Goal: Obtain resource: Obtain resource

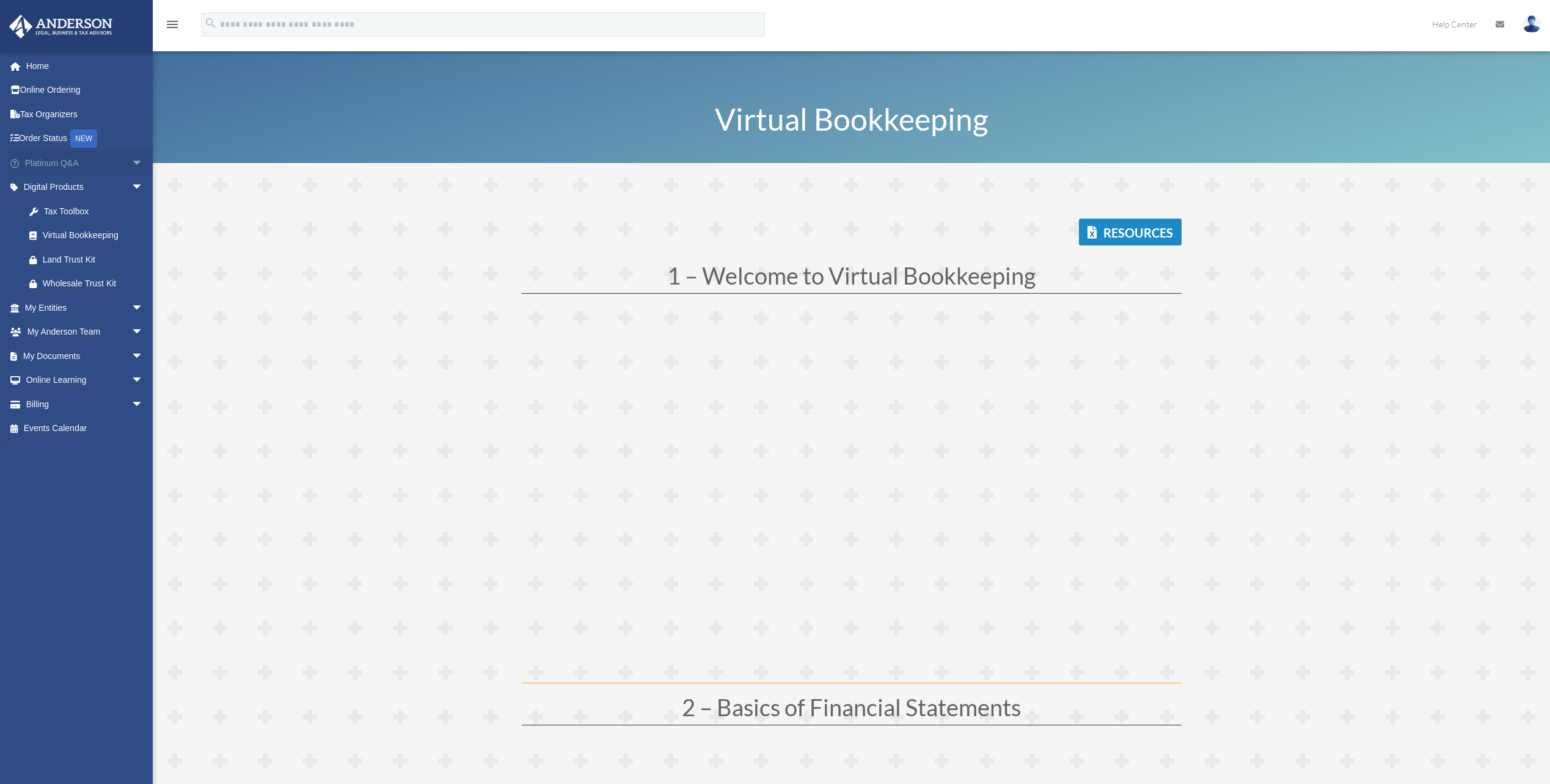
click at [63, 162] on link "Platinum Q&A arrow_drop_down" at bounding box center [85, 163] width 153 height 24
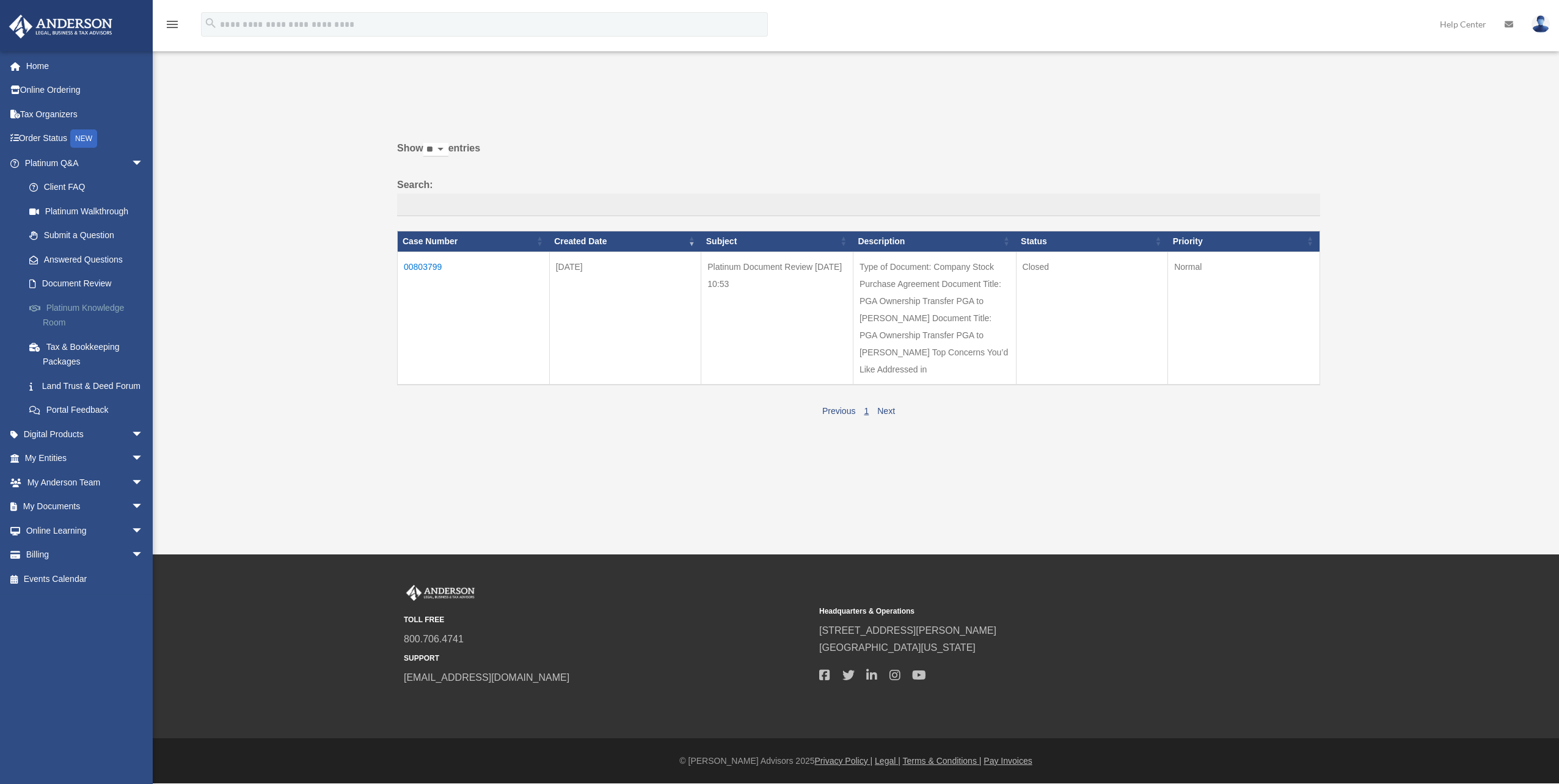
click at [97, 305] on link "Platinum Knowledge Room" at bounding box center [89, 315] width 145 height 39
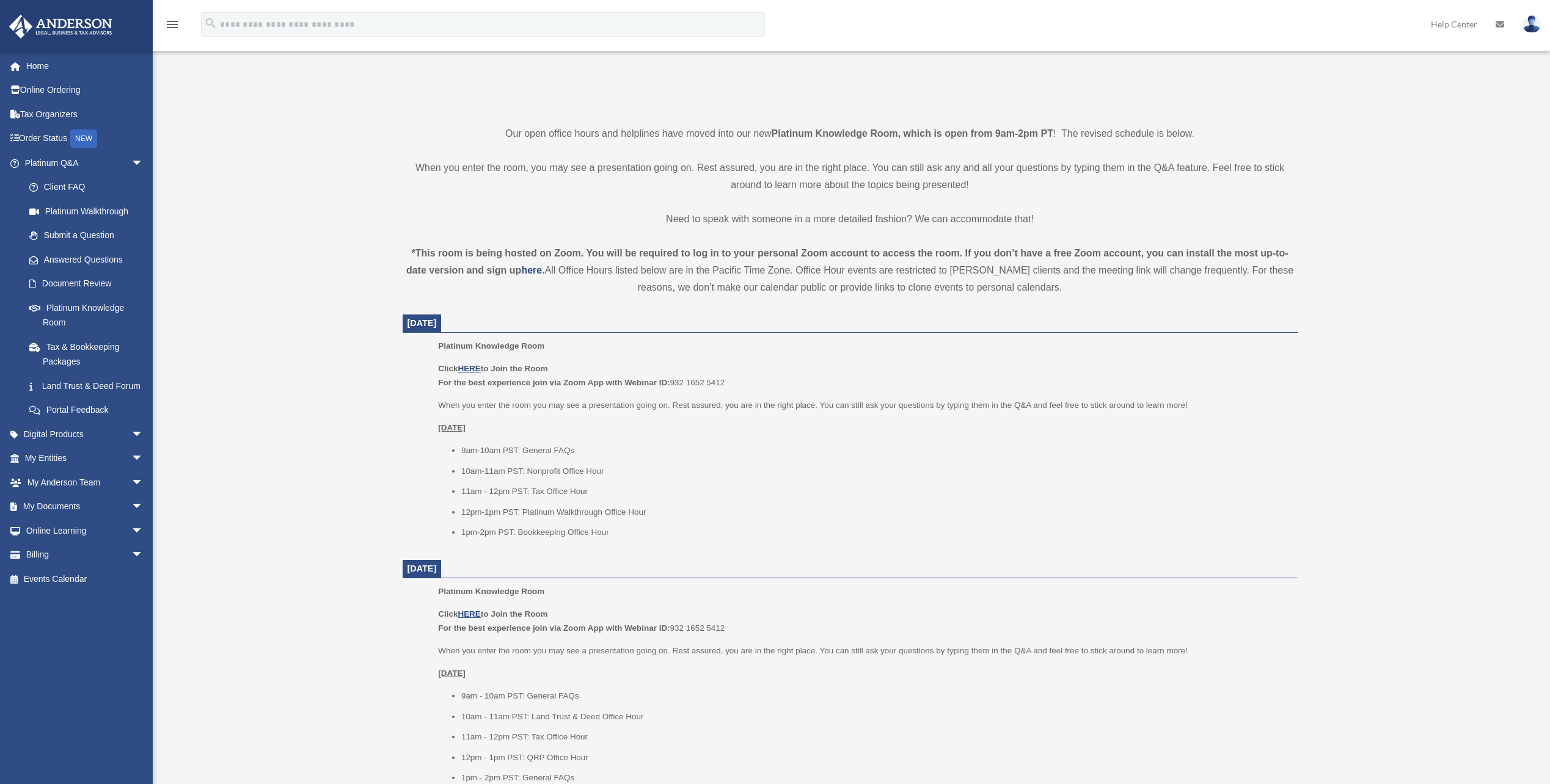
scroll to position [245, 0]
click at [465, 366] on u "HERE" at bounding box center [468, 367] width 23 height 9
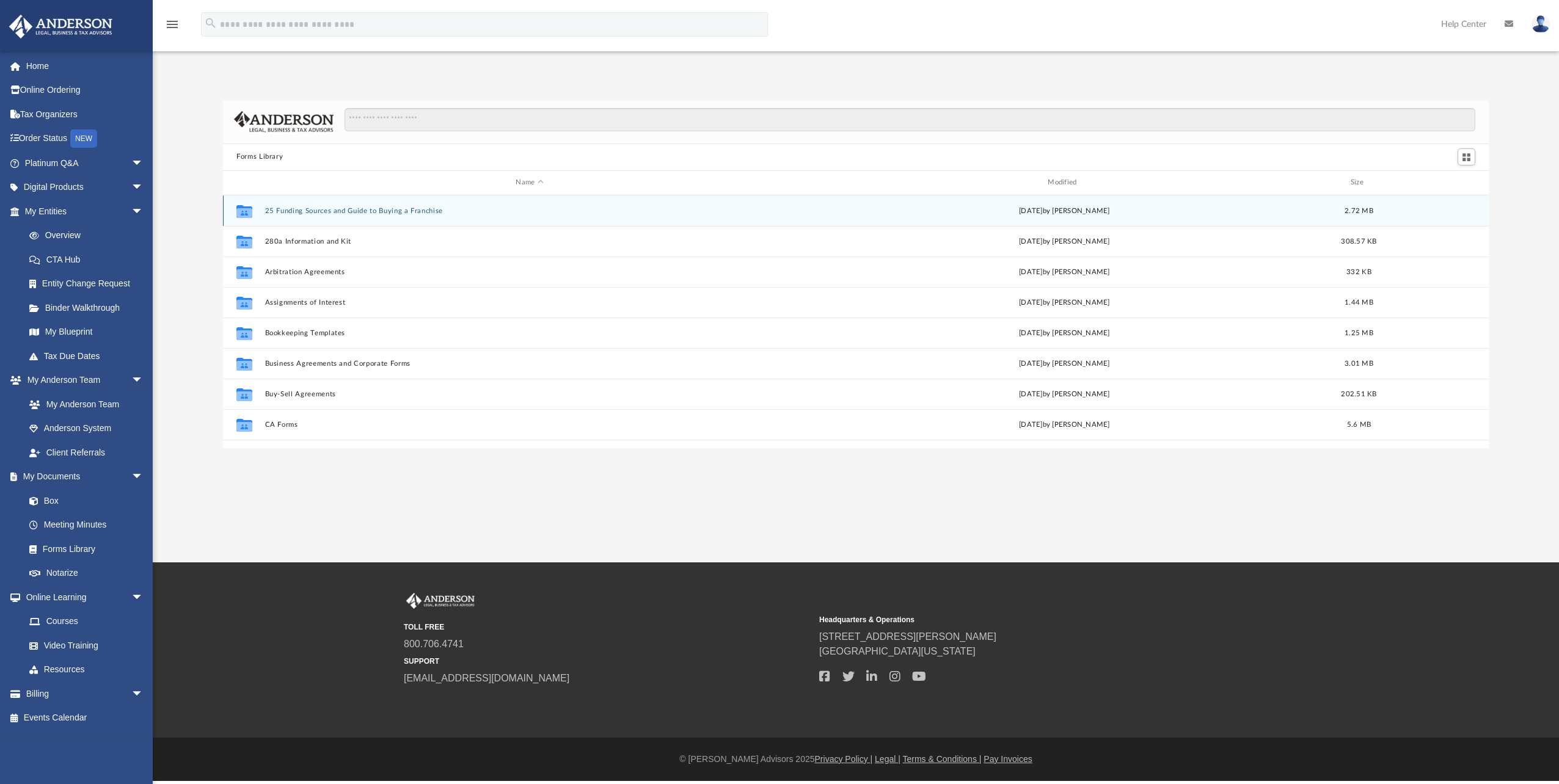
scroll to position [269, 1257]
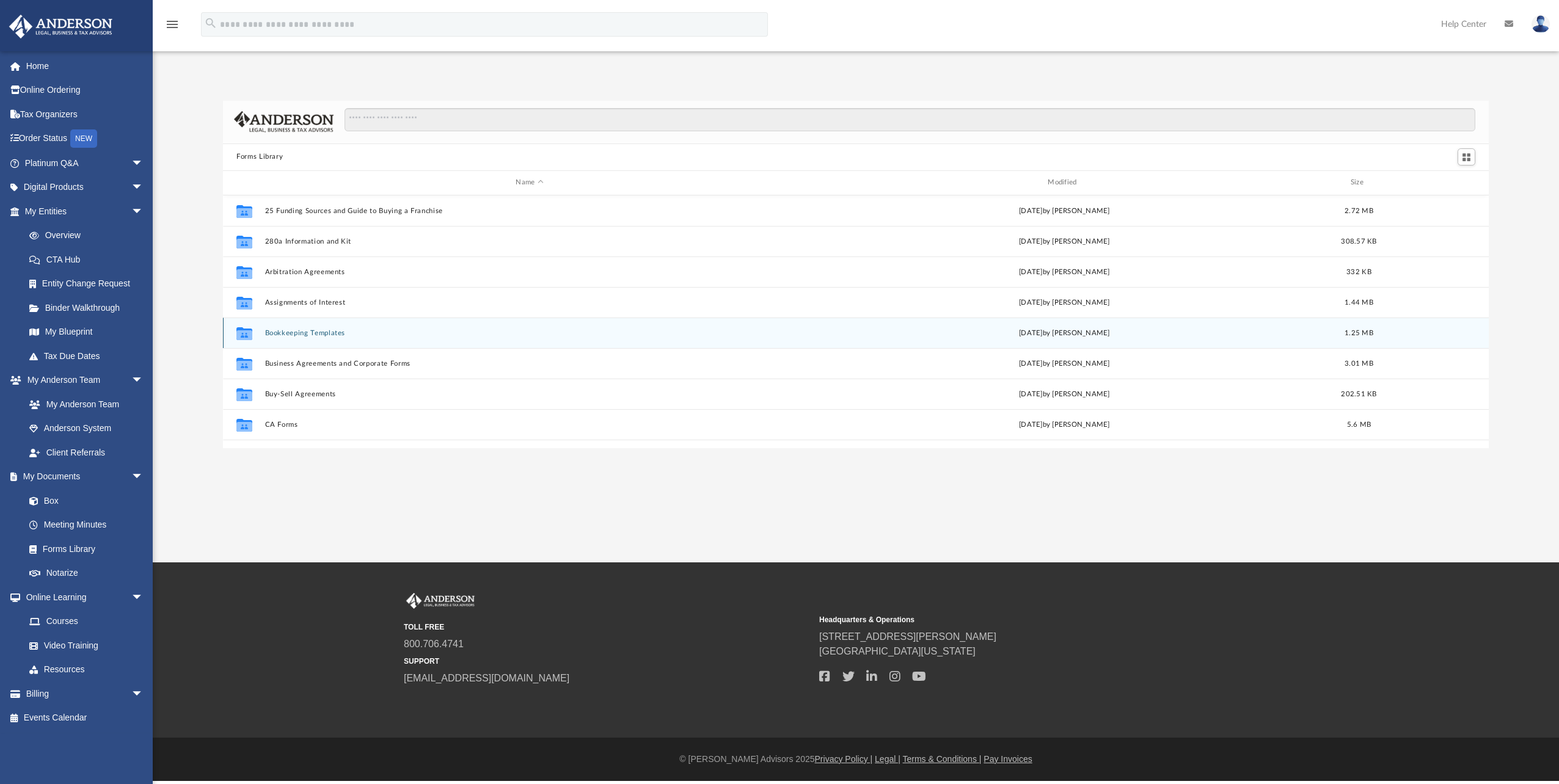
click at [291, 330] on button "Bookkeeping Templates" at bounding box center [530, 333] width 530 height 8
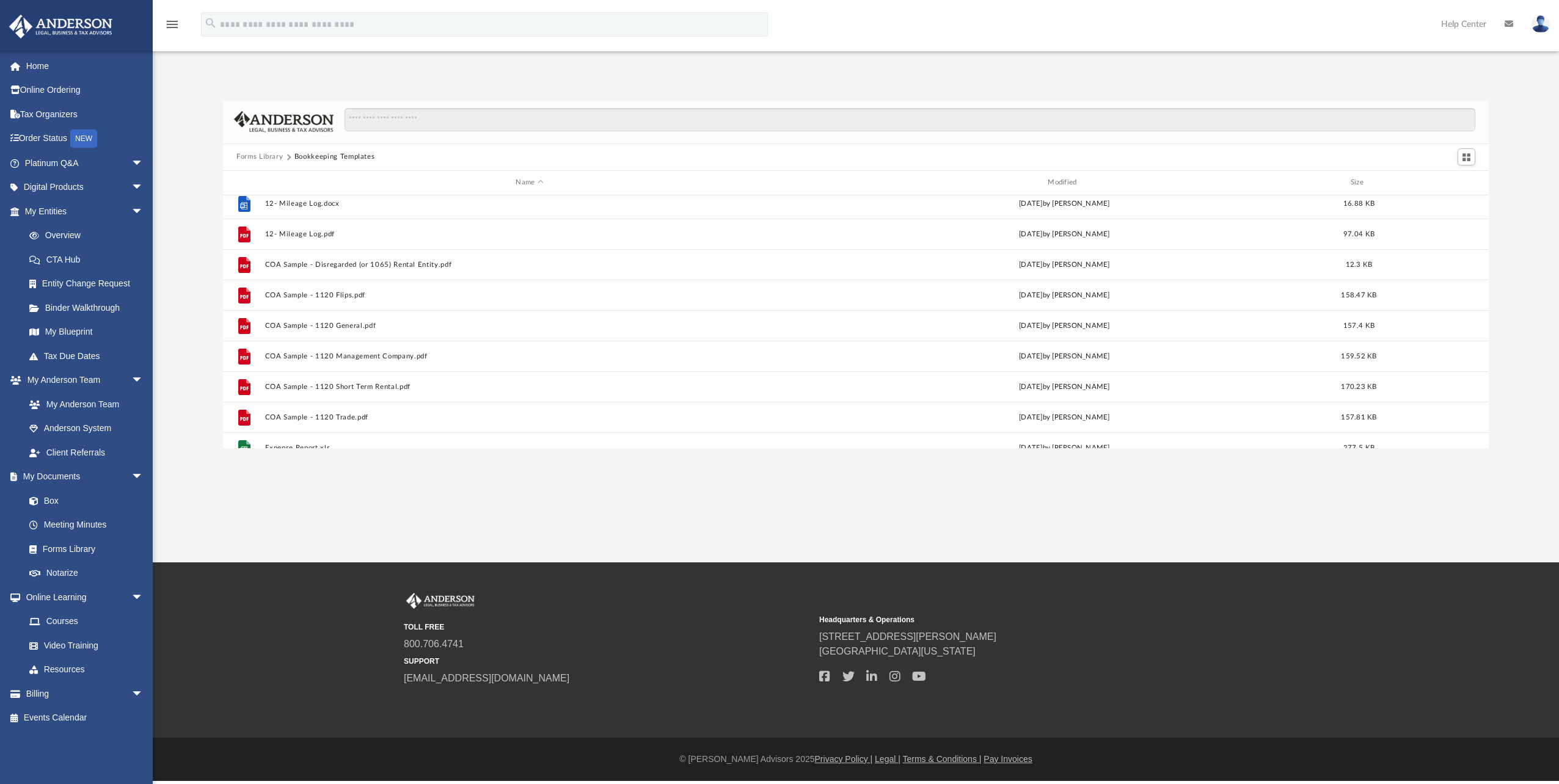
scroll to position [83, 0]
